Goal: Task Accomplishment & Management: Manage account settings

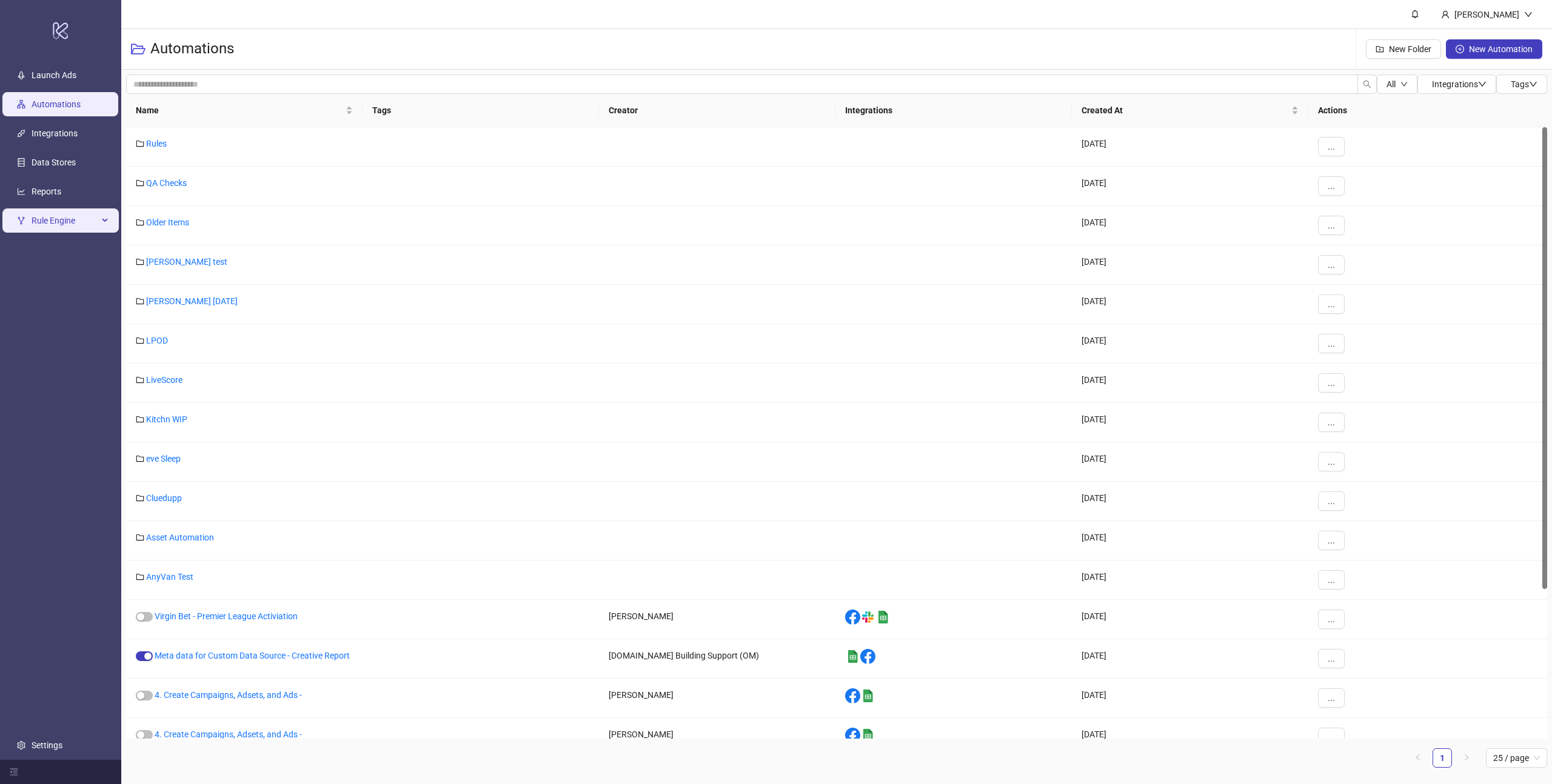
click at [74, 222] on span "Rule Engine" at bounding box center [64, 220] width 67 height 24
click at [52, 251] on link "Rules" at bounding box center [41, 250] width 20 height 9
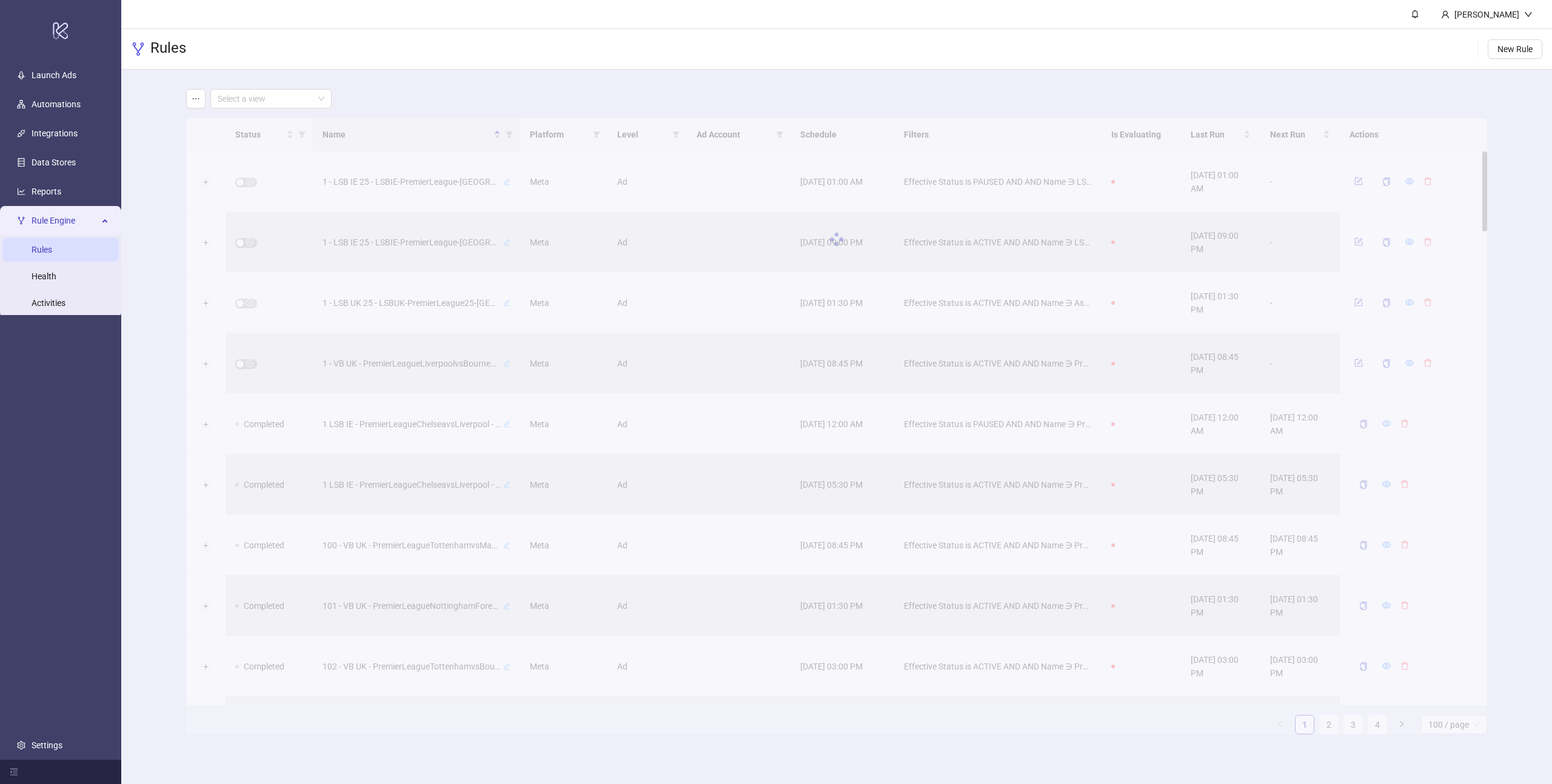
click at [356, 90] on div "Select a view" at bounding box center [837, 99] width 1301 height 20
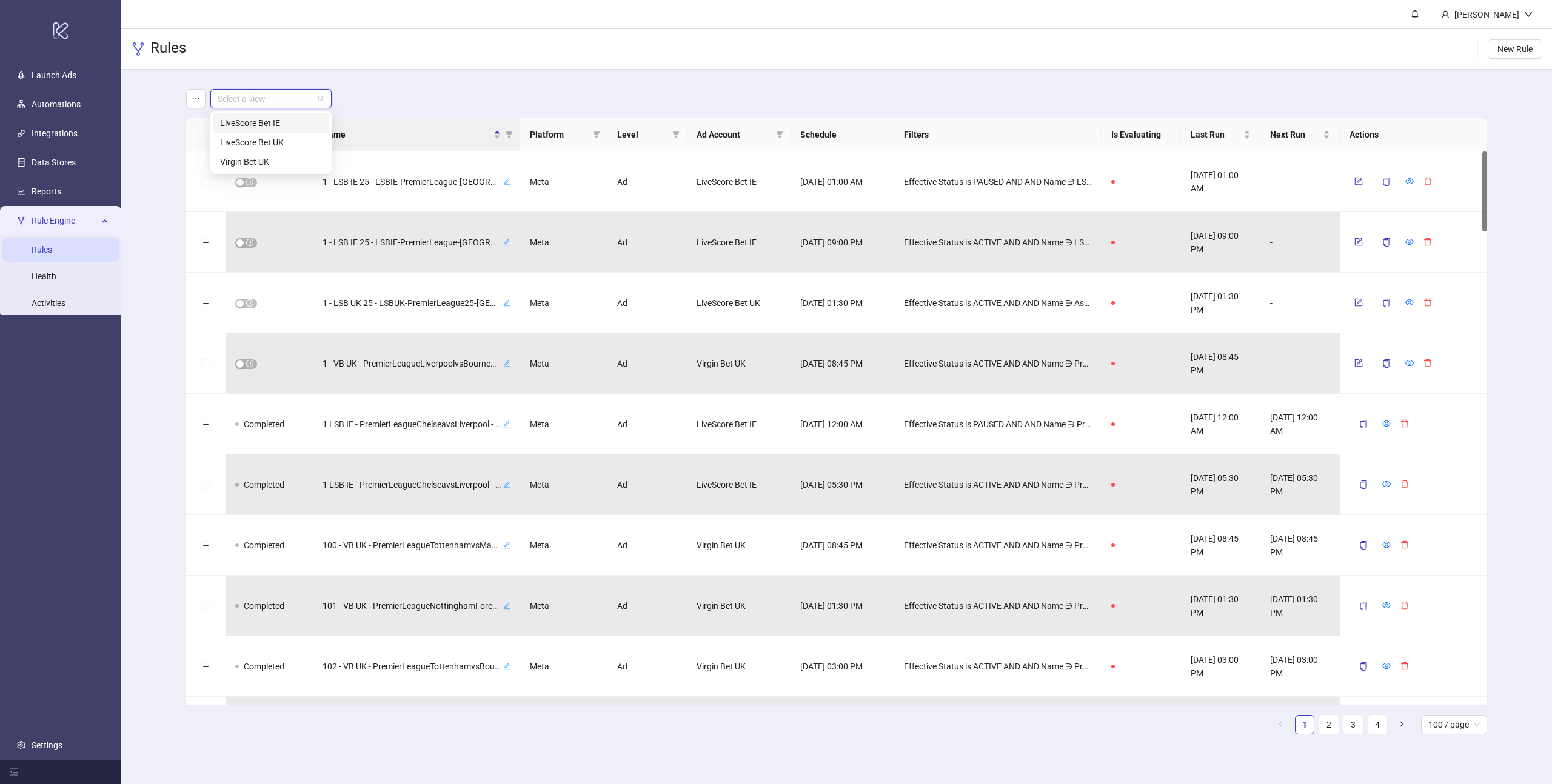
click at [301, 98] on input "search" at bounding box center [265, 99] width 95 height 18
click at [265, 128] on div "LiveScore Bet IE" at bounding box center [271, 123] width 102 height 13
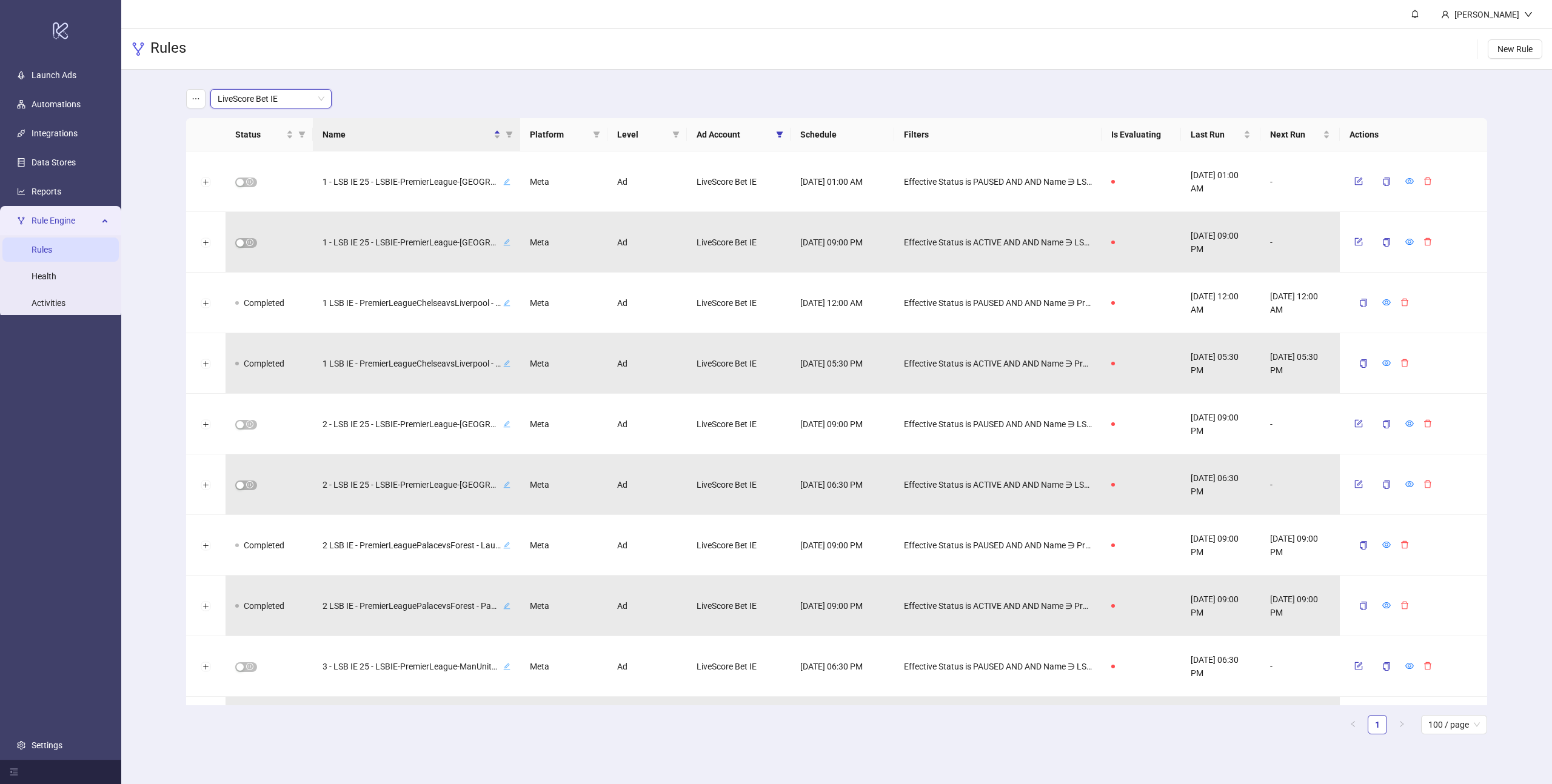
click at [436, 81] on main "LiveScore Bet IE LiveScore Bet IE Status Name Platform Level Ad Account Schedul…" at bounding box center [836, 416] width 1320 height 694
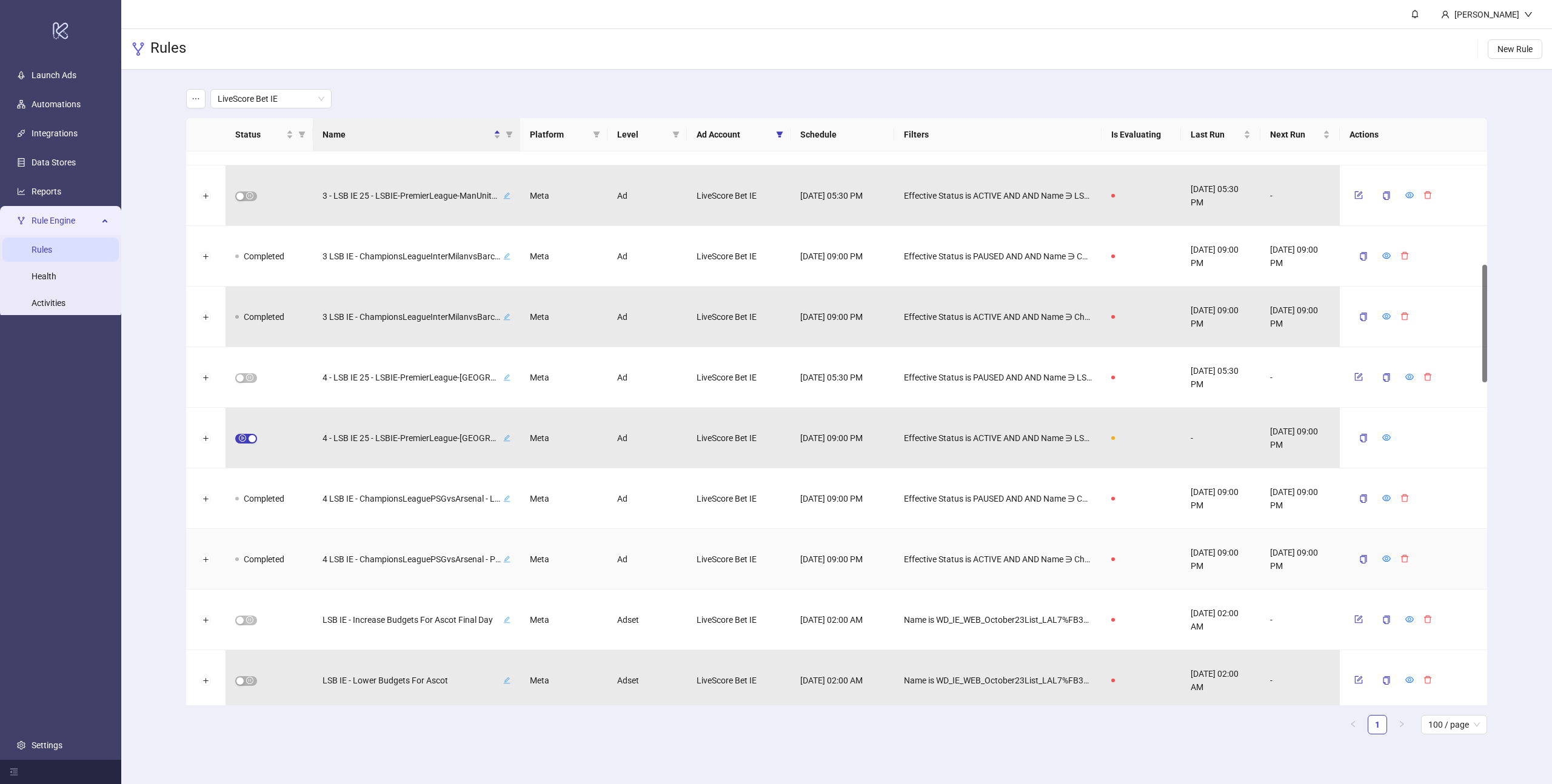
scroll to position [531, 0]
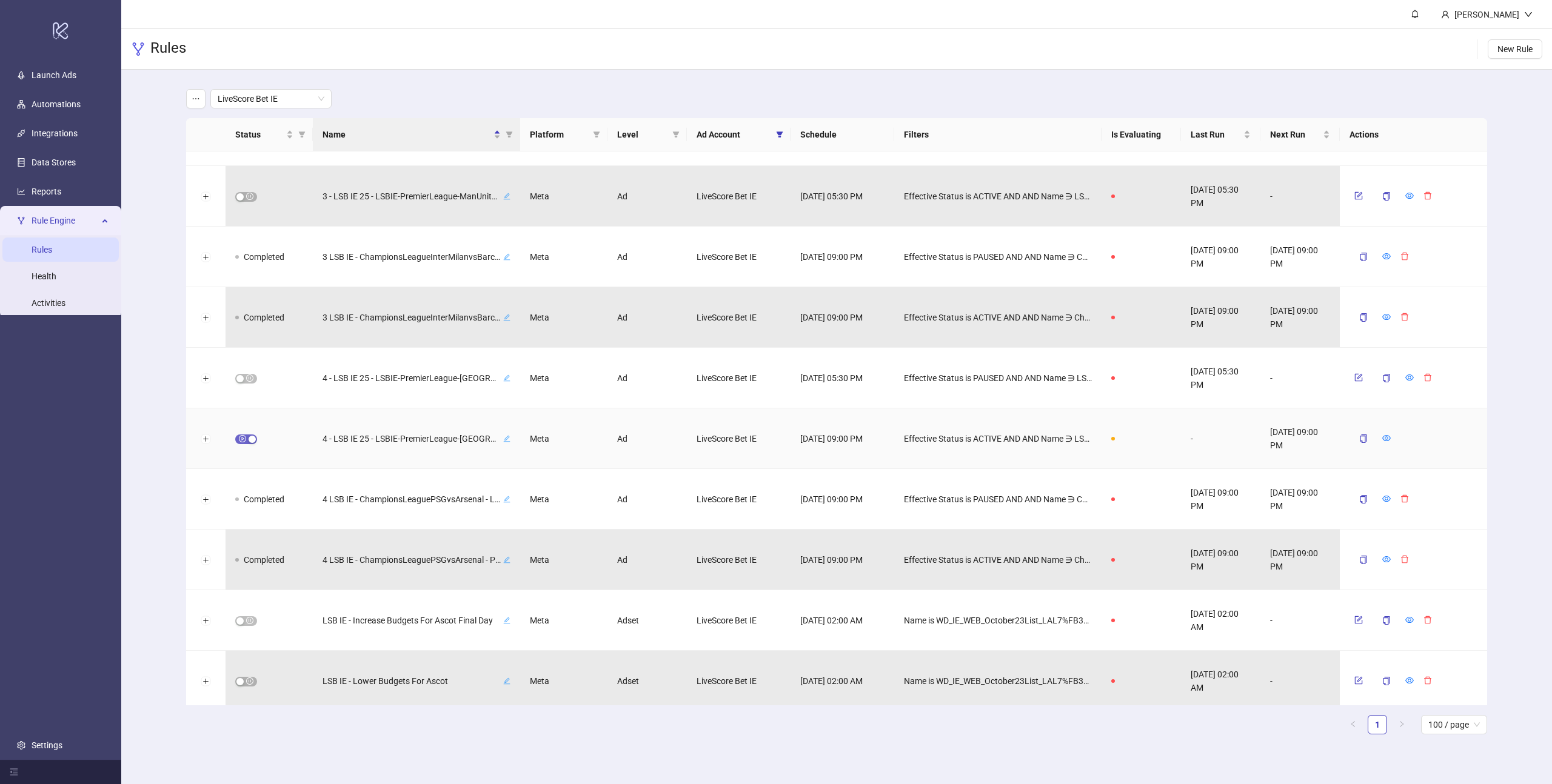
click at [249, 438] on div "button" at bounding box center [252, 439] width 7 height 7
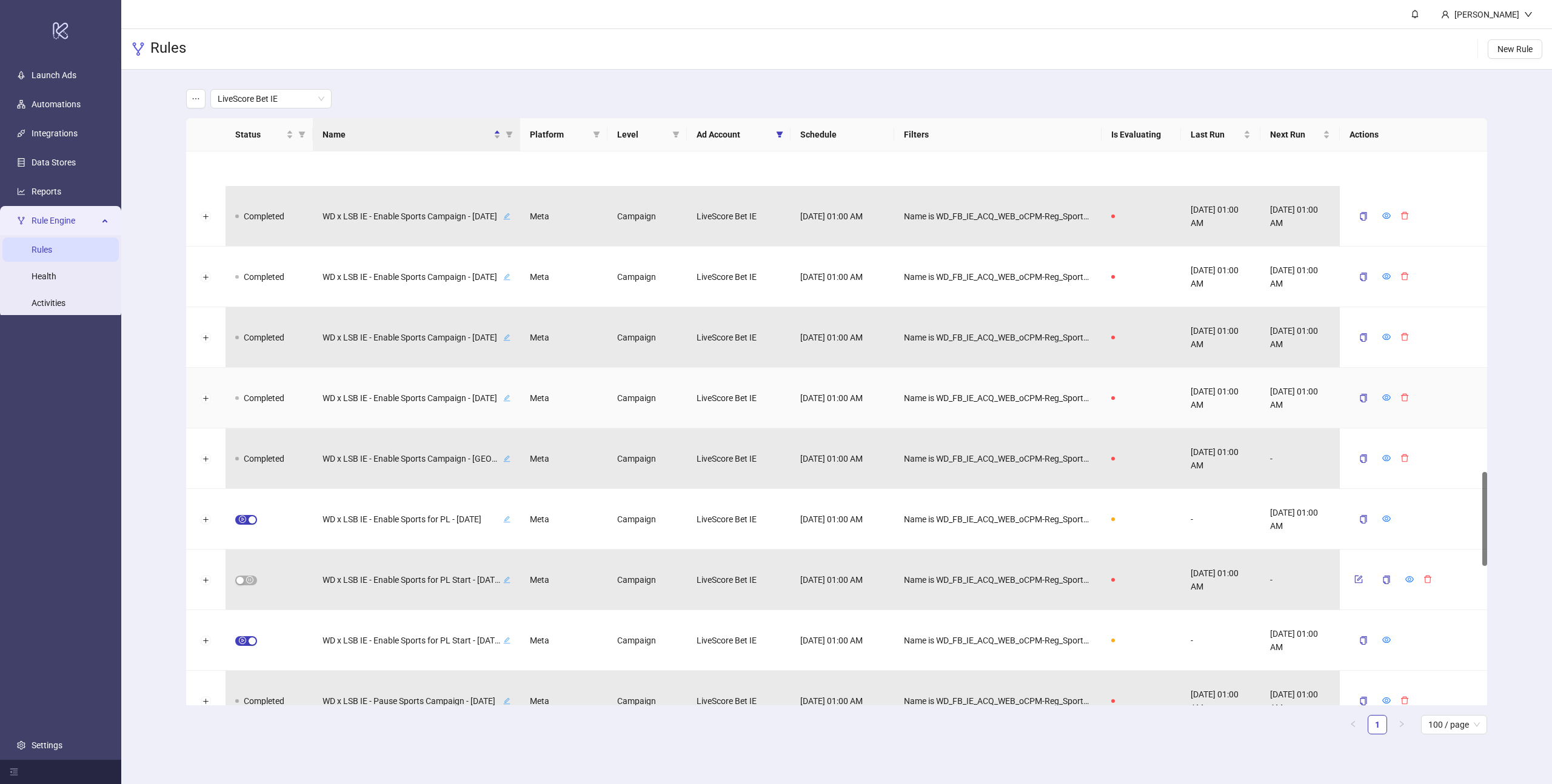
scroll to position [1888, 0]
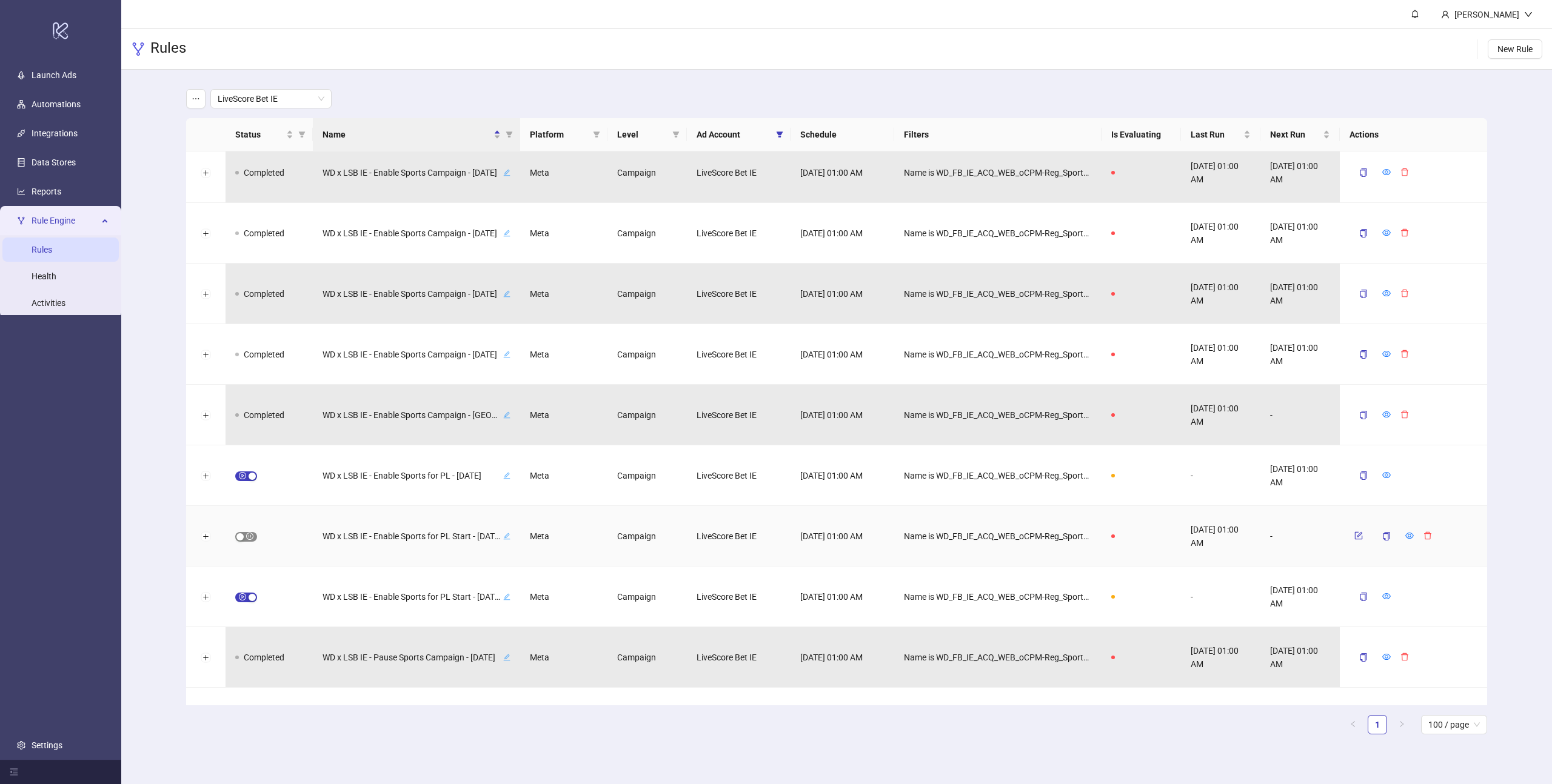
click at [250, 536] on span "button" at bounding box center [247, 537] width 22 height 9
